Goal: Find specific page/section: Find specific page/section

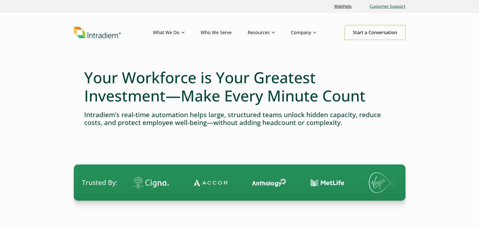
click at [375, 8] on link "Customer Support" at bounding box center [388, 6] width 40 height 11
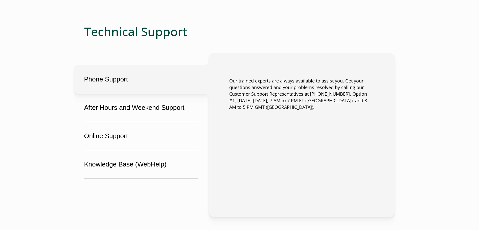
scroll to position [303, 0]
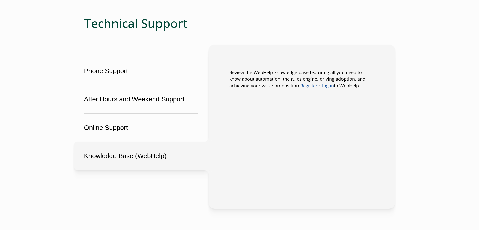
click at [153, 158] on button "Knowledge Base (WebHelp)" at bounding box center [141, 156] width 135 height 29
click at [145, 130] on button "Online Support" at bounding box center [141, 127] width 135 height 29
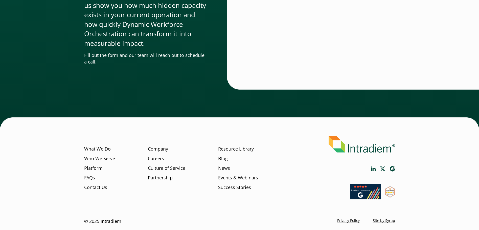
scroll to position [1701, 0]
